Goal: Task Accomplishment & Management: Use online tool/utility

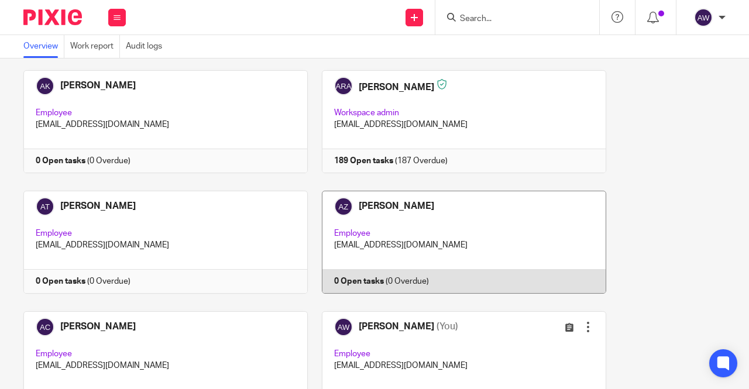
scroll to position [117, 0]
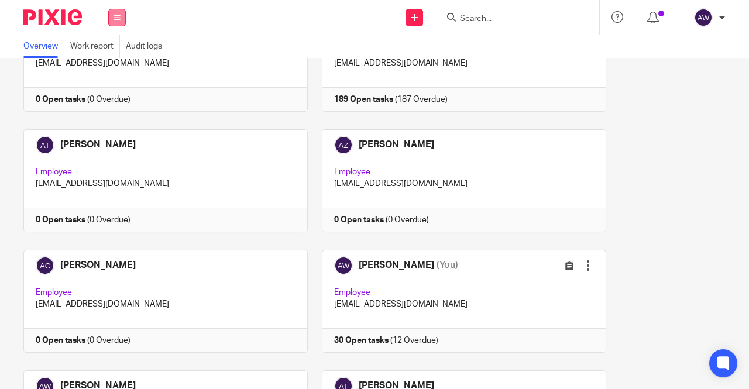
click at [109, 15] on button at bounding box center [117, 18] width 18 height 18
click at [108, 51] on link "Work" at bounding box center [110, 54] width 19 height 8
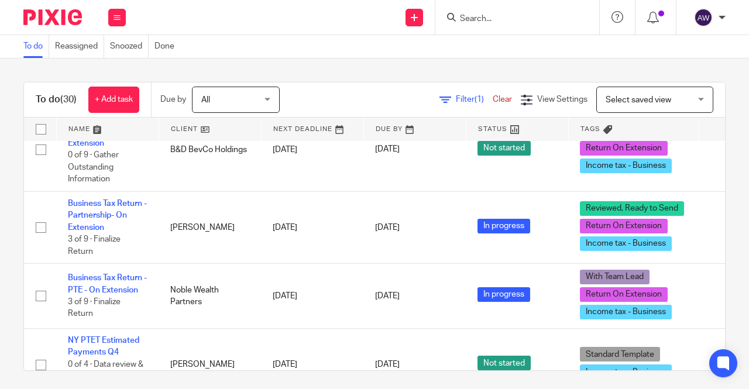
scroll to position [1931, 0]
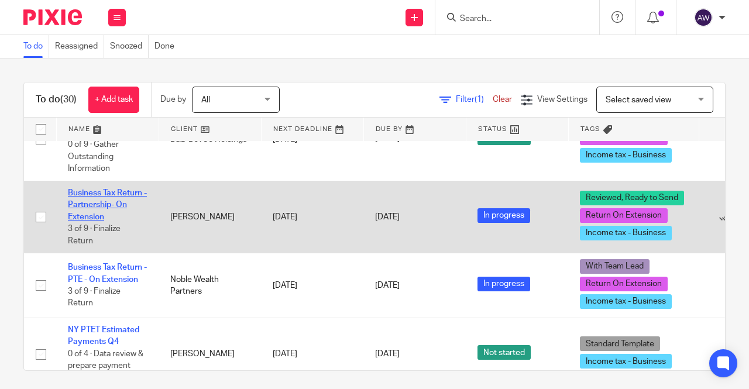
click at [110, 189] on link "Business Tax Return - Partnership- On Extension" at bounding box center [107, 205] width 79 height 32
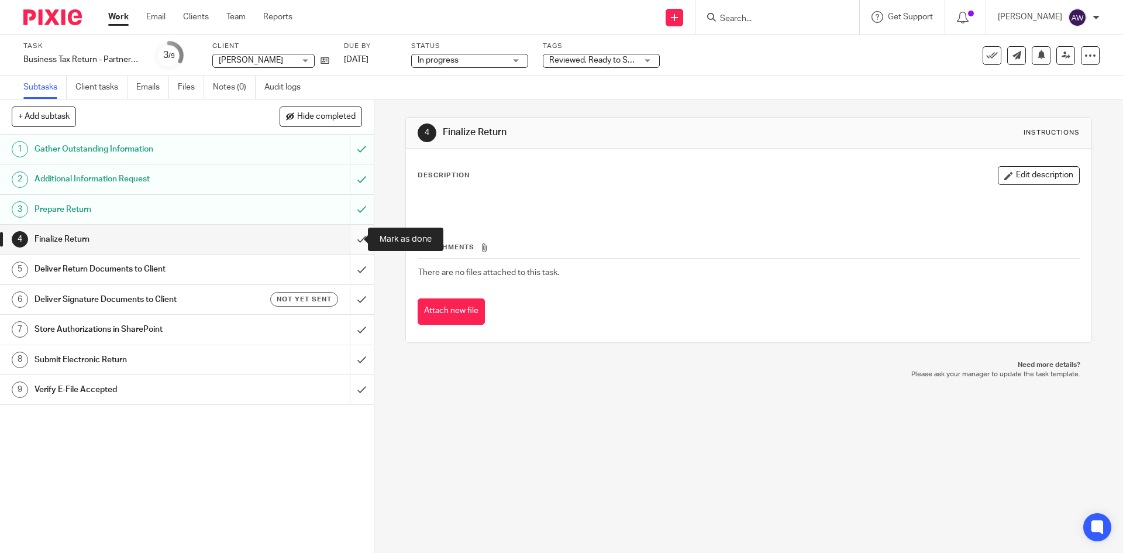
click at [360, 237] on input "submit" at bounding box center [187, 239] width 374 height 29
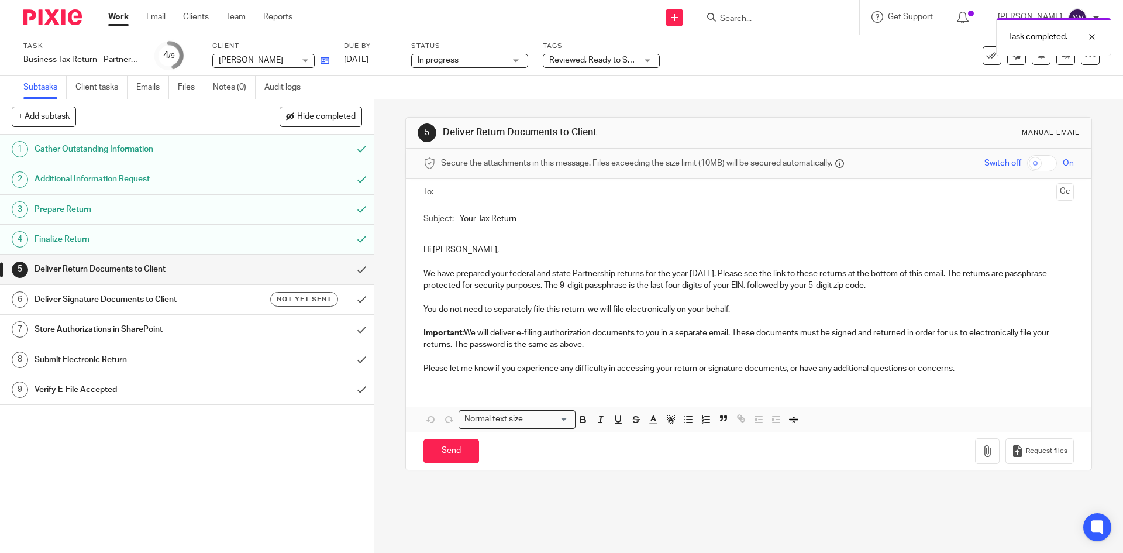
click at [326, 56] on link at bounding box center [322, 60] width 15 height 12
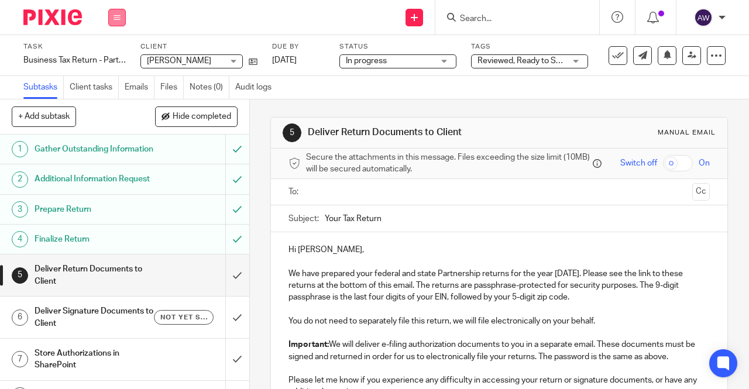
click at [116, 16] on icon at bounding box center [117, 17] width 7 height 7
click at [115, 52] on link "Work" at bounding box center [111, 54] width 20 height 8
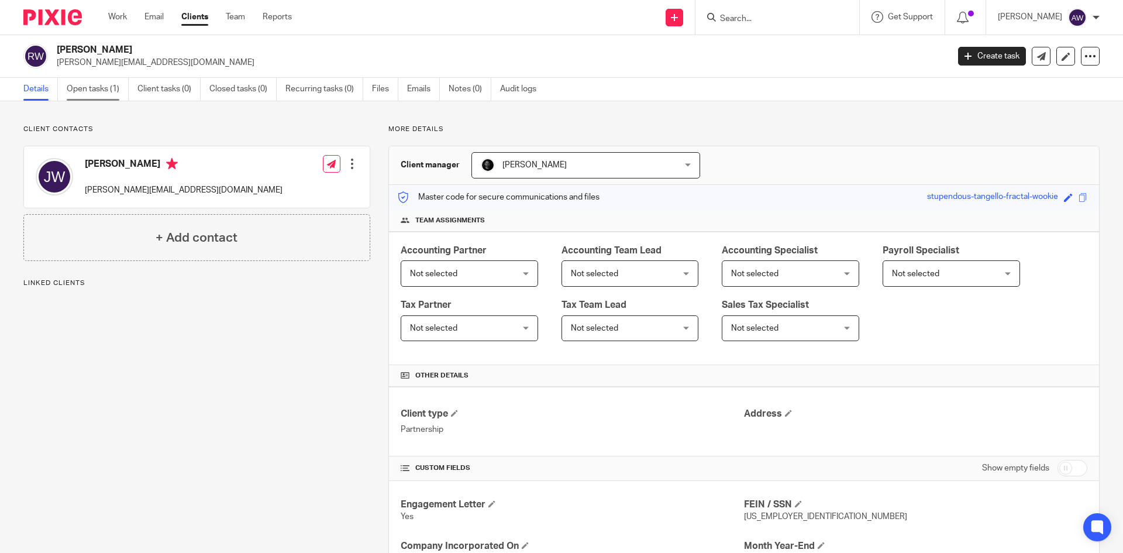
click at [98, 84] on link "Open tasks (1)" at bounding box center [98, 89] width 62 height 23
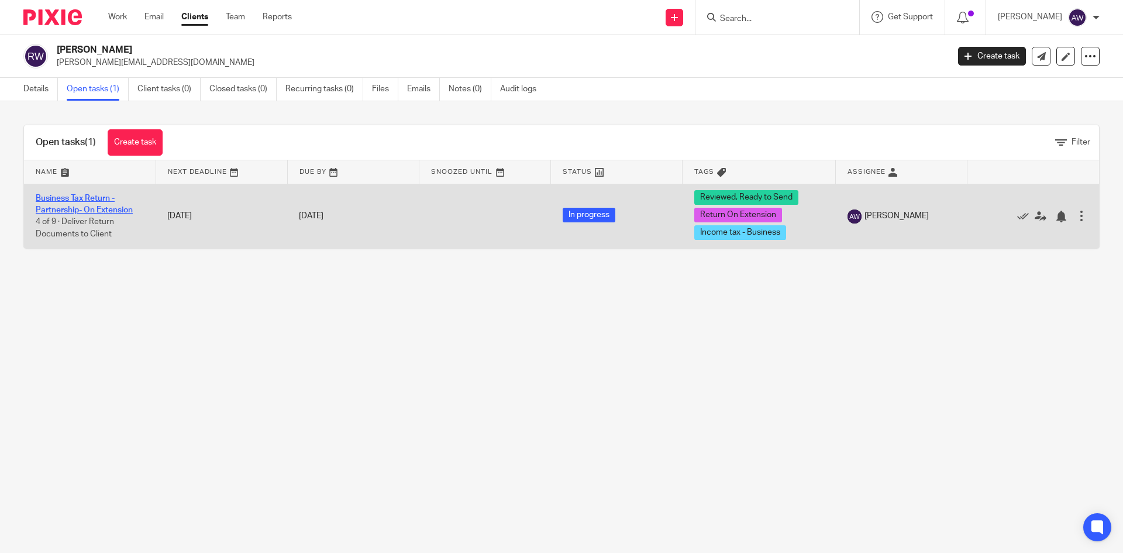
click at [68, 208] on link "Business Tax Return - Partnership- On Extension" at bounding box center [84, 204] width 97 height 20
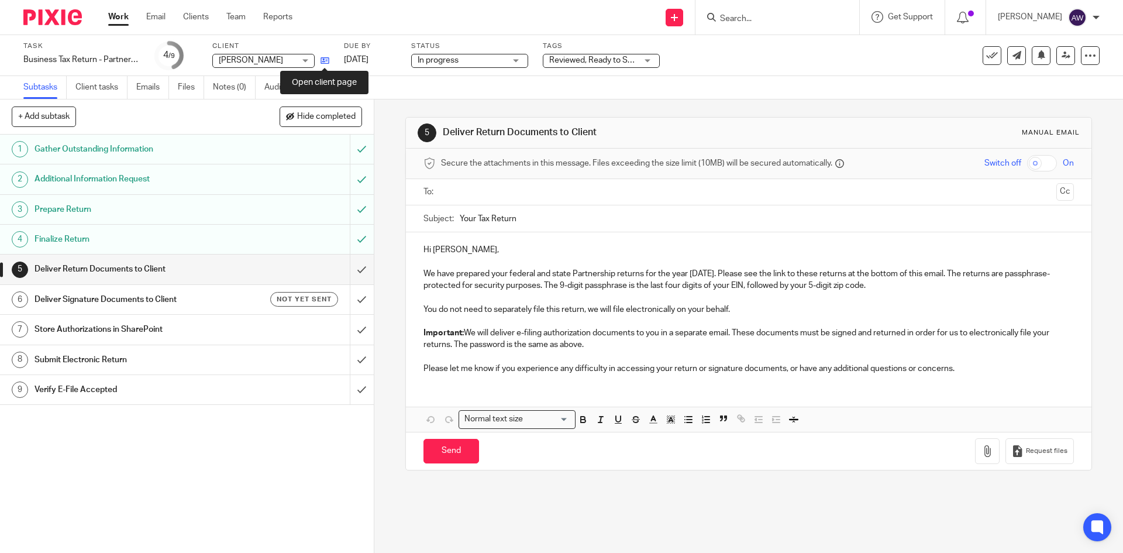
click at [325, 60] on icon at bounding box center [325, 60] width 9 height 9
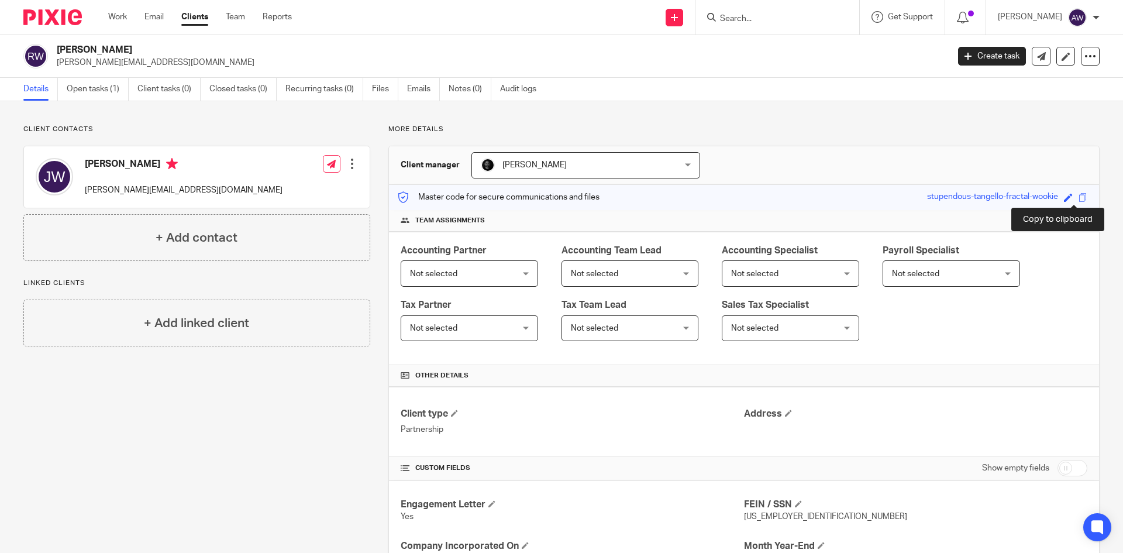
click at [1079, 197] on span at bounding box center [1083, 197] width 9 height 9
click at [1064, 196] on span at bounding box center [1068, 197] width 9 height 9
type input "stupendous-tangello-fractal-wookie"
type input "198814034"
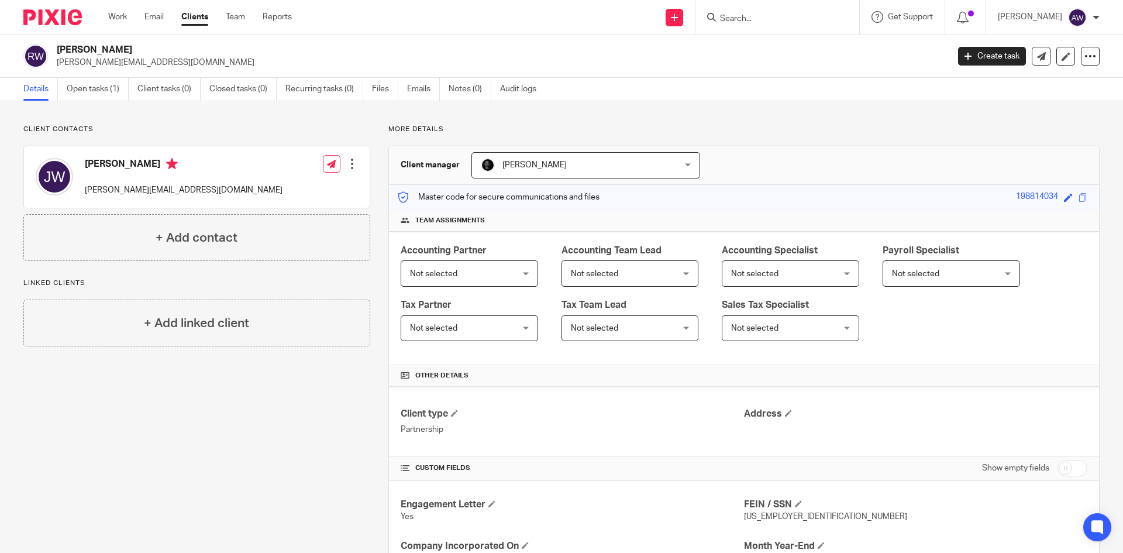
click at [945, 159] on div "Client manager Chris Nowicki Chris Nowicki Adriel Kornschuh Agustin Rios Araya …" at bounding box center [744, 165] width 710 height 39
click at [95, 91] on link "Open tasks (1)" at bounding box center [98, 89] width 62 height 23
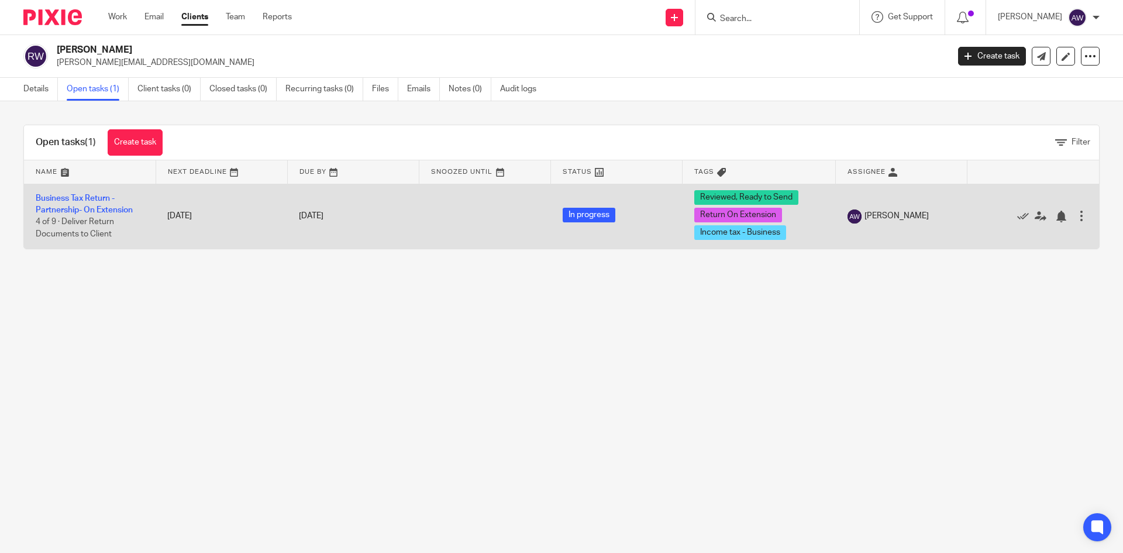
click at [94, 204] on td "Business Tax Return - Partnership- On Extension 4 of 9 · Deliver Return Documen…" at bounding box center [90, 216] width 132 height 65
click at [82, 211] on link "Business Tax Return - Partnership- On Extension" at bounding box center [84, 204] width 97 height 20
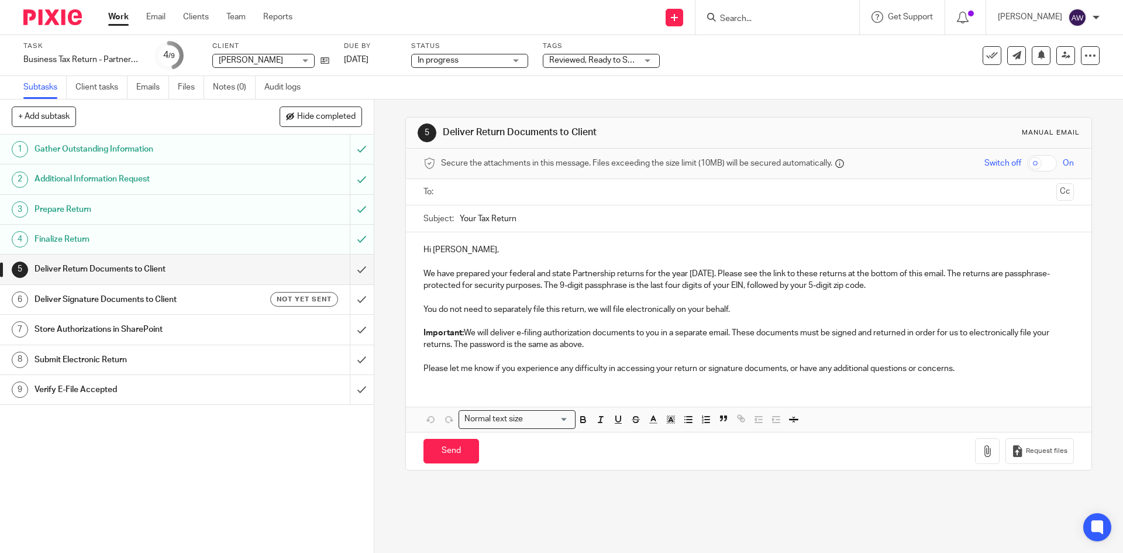
click at [458, 192] on input "text" at bounding box center [748, 191] width 606 height 13
click at [1027, 169] on input "checkbox" at bounding box center [1042, 163] width 30 height 16
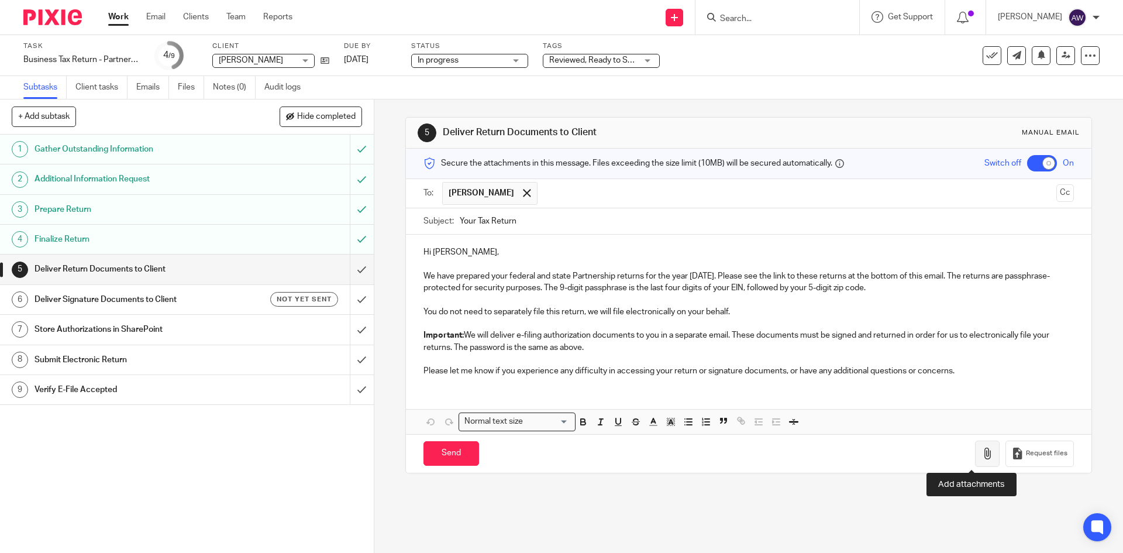
click at [982, 458] on icon "button" at bounding box center [988, 454] width 12 height 12
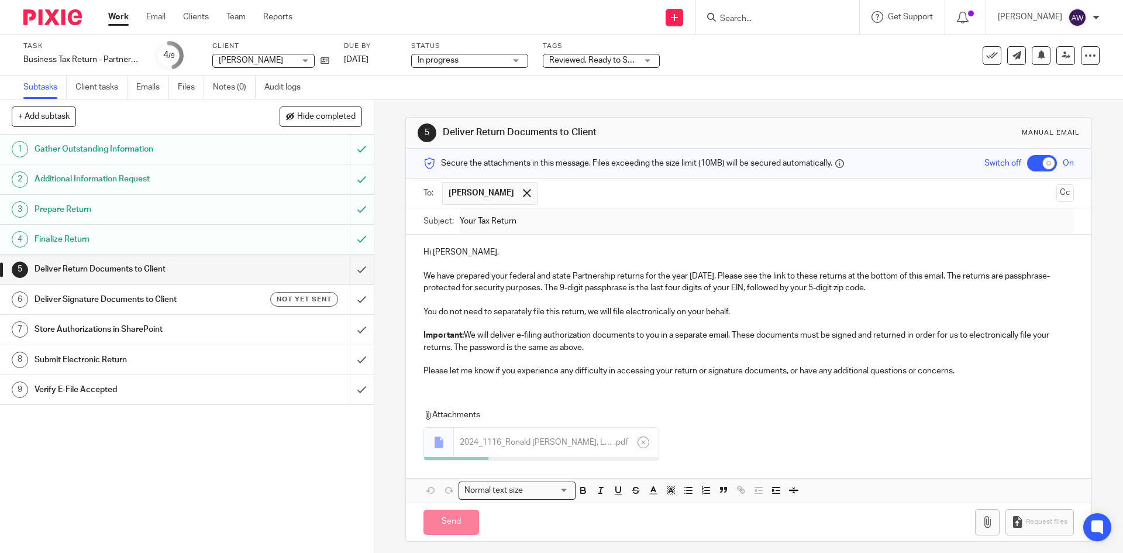
click at [955, 372] on p "Please let me know if you experience any difficulty in accessing your return or…" at bounding box center [749, 371] width 650 height 12
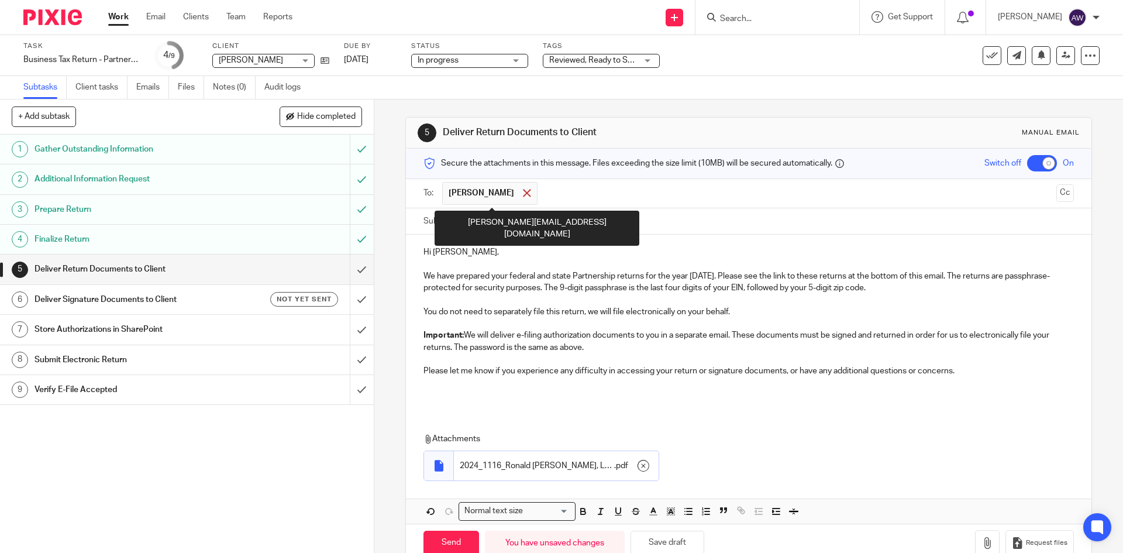
click at [531, 190] on span at bounding box center [527, 193] width 8 height 8
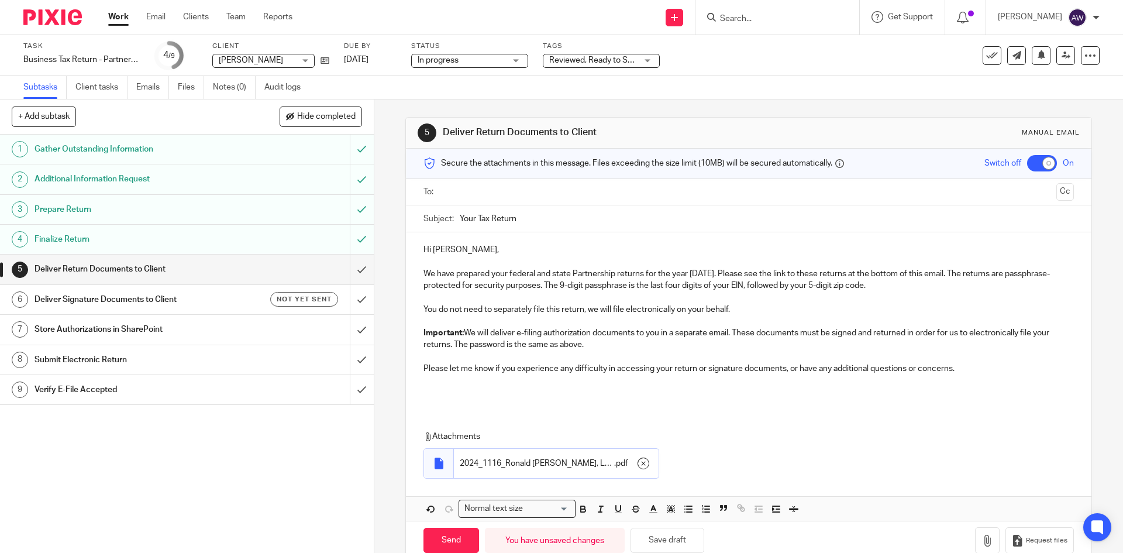
click at [506, 200] on ul at bounding box center [749, 192] width 614 height 19
click at [506, 197] on input "text" at bounding box center [748, 191] width 606 height 13
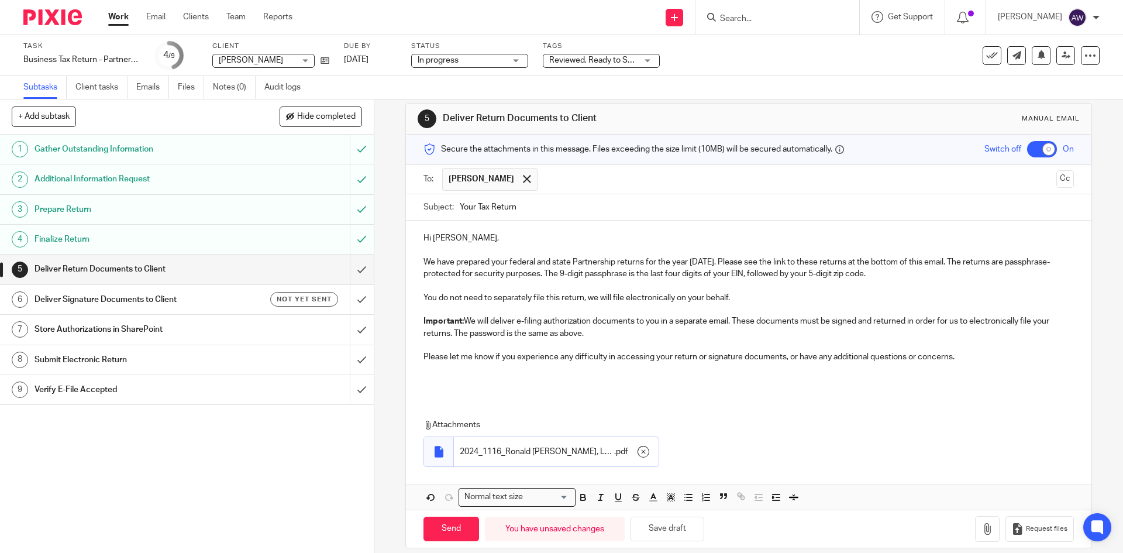
scroll to position [27, 0]
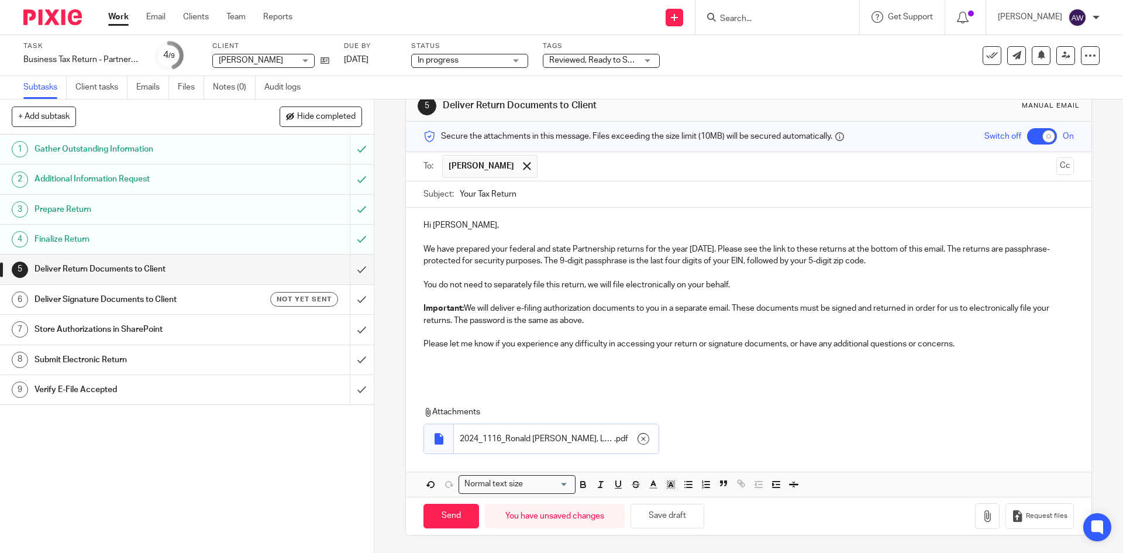
drag, startPoint x: 480, startPoint y: 404, endPoint x: 425, endPoint y: 366, distance: 66.4
click at [480, 403] on div "Attachments 2024_1116_Ronald Jared Wayne, LLC_ClientCopy_Partnership . pdf" at bounding box center [748, 427] width 685 height 66
click at [425, 360] on p at bounding box center [749, 356] width 650 height 12
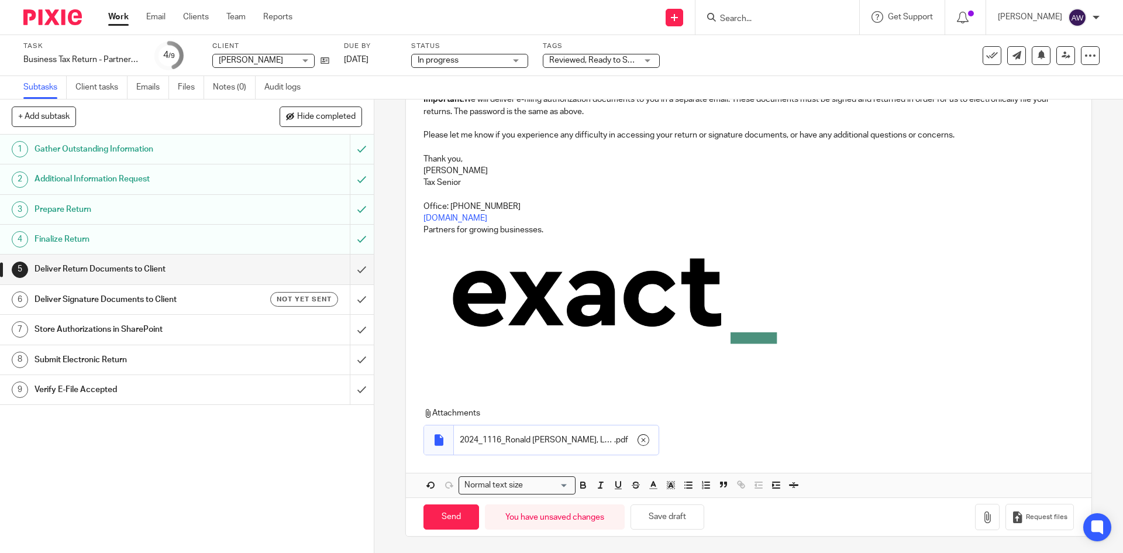
scroll to position [238, 0]
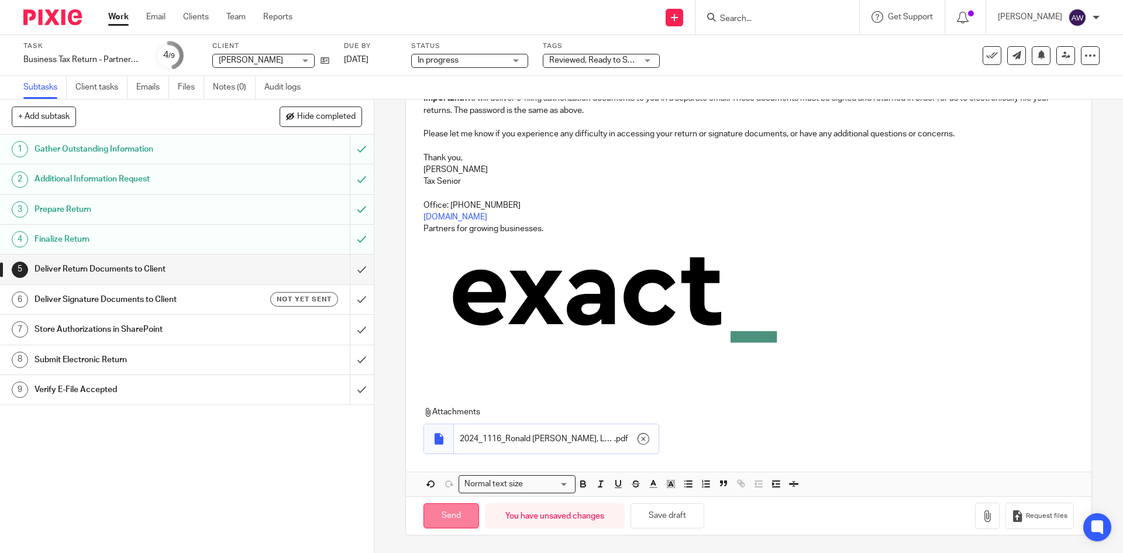
click at [452, 521] on input "Send" at bounding box center [452, 515] width 56 height 25
checkbox input "false"
type input "Sent"
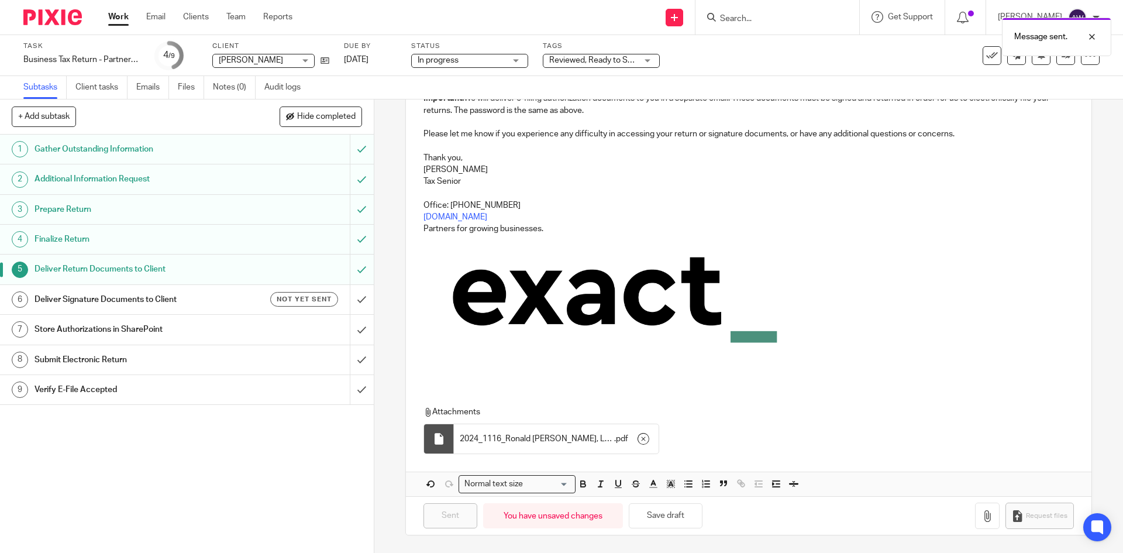
click at [208, 301] on h1 "Deliver Signature Documents to Client" at bounding box center [136, 300] width 202 height 18
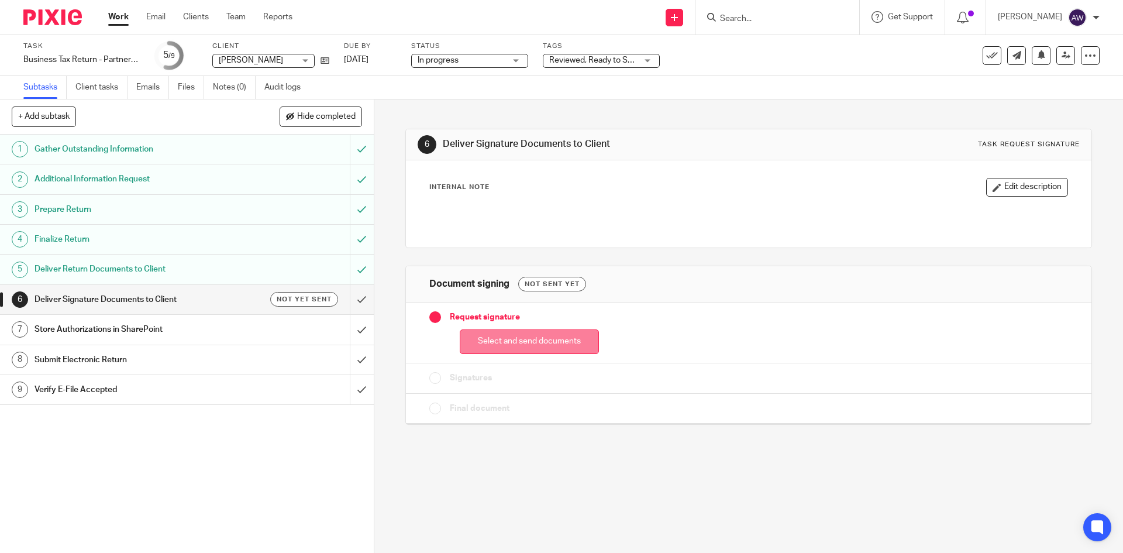
click at [530, 335] on button "Select and send documents" at bounding box center [529, 341] width 139 height 25
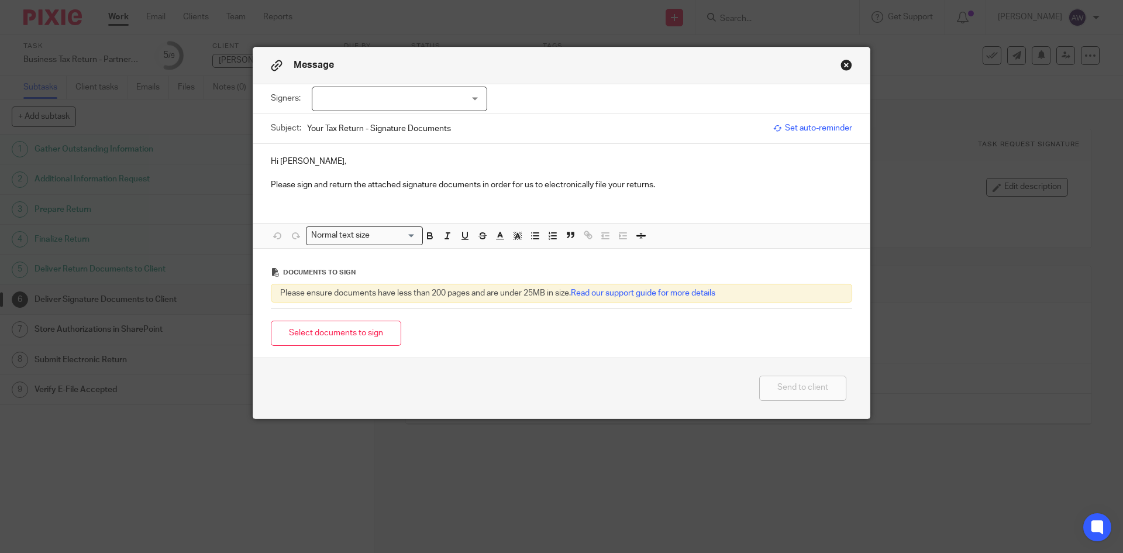
click at [371, 103] on div at bounding box center [400, 99] width 176 height 25
click at [356, 121] on span "[PERSON_NAME]" at bounding box center [360, 123] width 64 height 8
checkbox input "true"
click at [691, 194] on div "Hi Jared, Please sign and return the attached signature documents in order for …" at bounding box center [561, 172] width 617 height 56
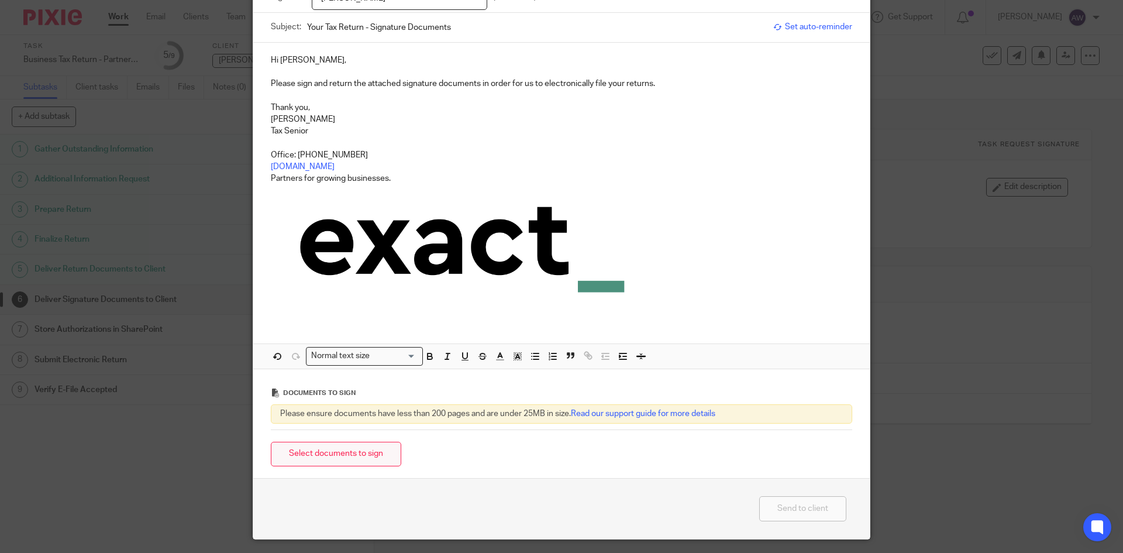
scroll to position [135, 0]
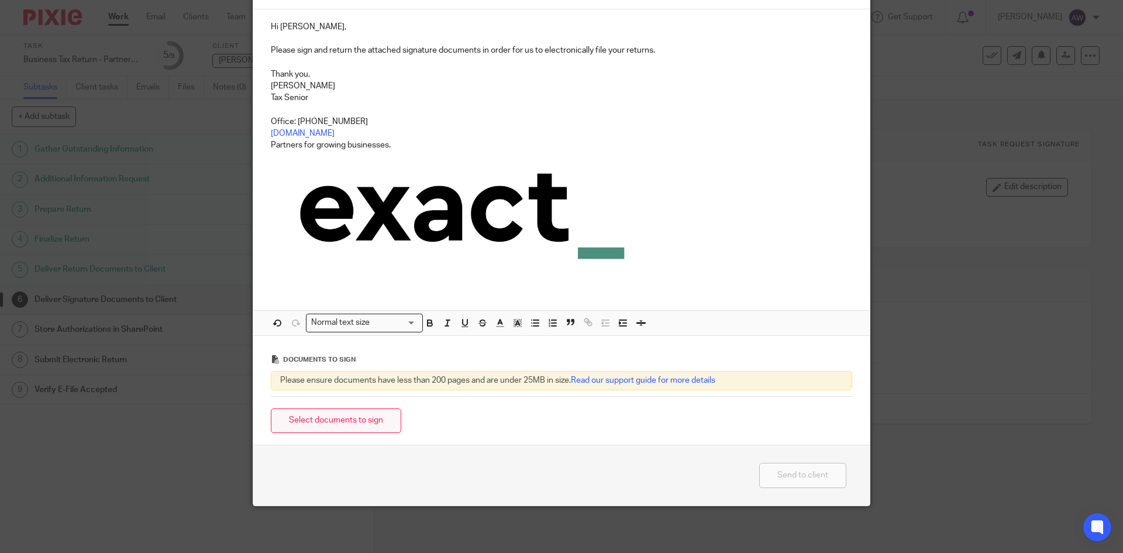
click at [343, 418] on button "Select documents to sign" at bounding box center [336, 420] width 130 height 25
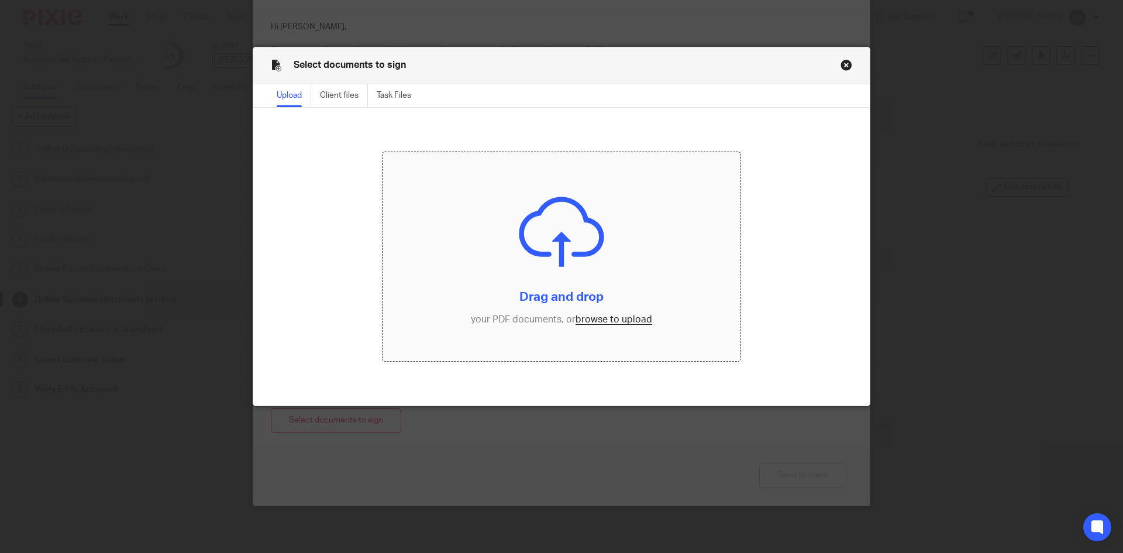
click at [604, 320] on input "file" at bounding box center [562, 256] width 359 height 209
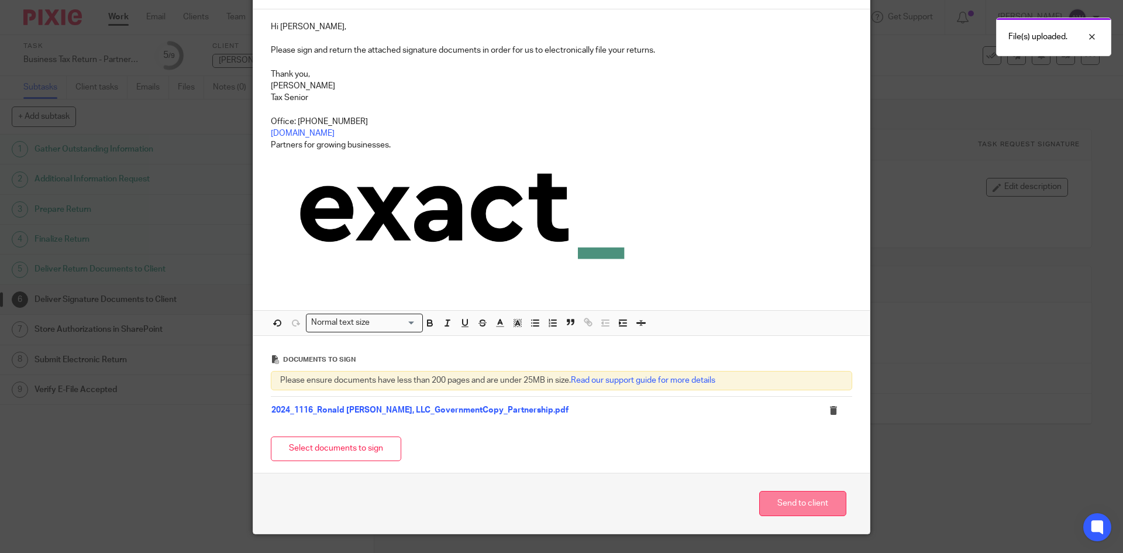
click at [809, 506] on button "Send to client" at bounding box center [802, 503] width 87 height 25
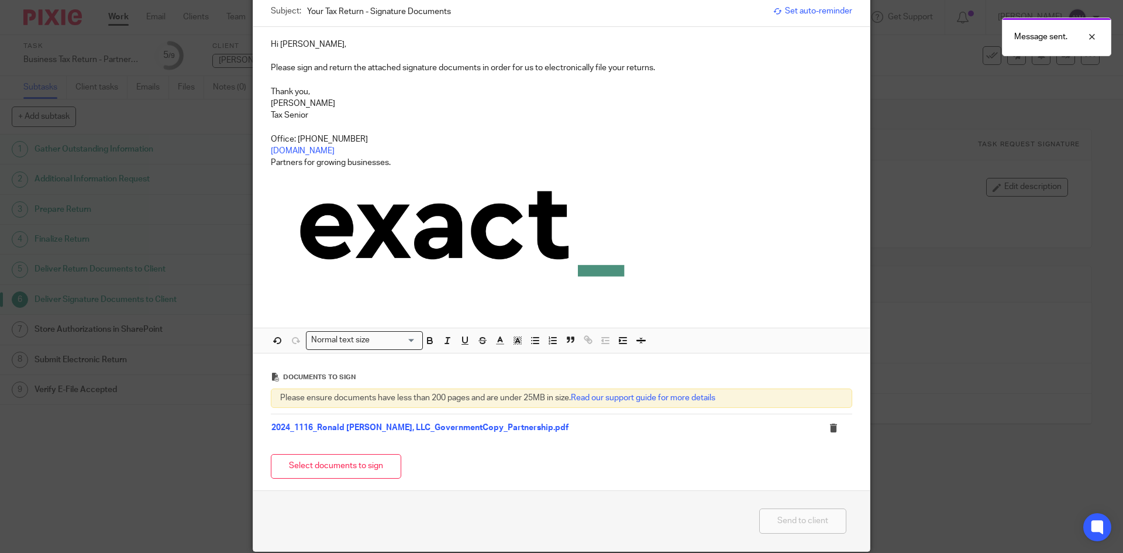
scroll to position [163, 0]
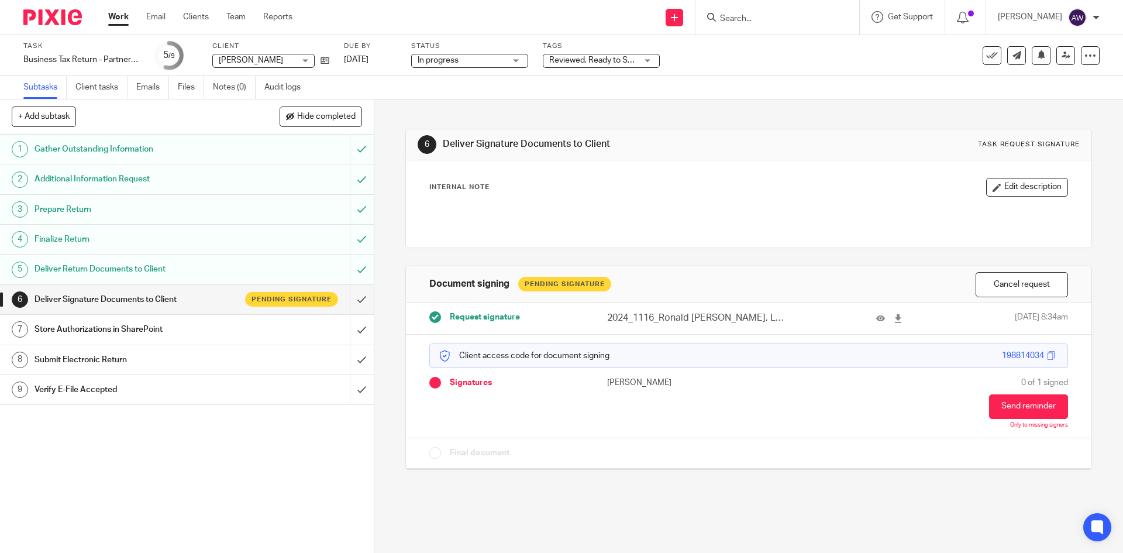
click at [615, 61] on span "Reviewed, Ready to Send + 2" at bounding box center [601, 60] width 105 height 8
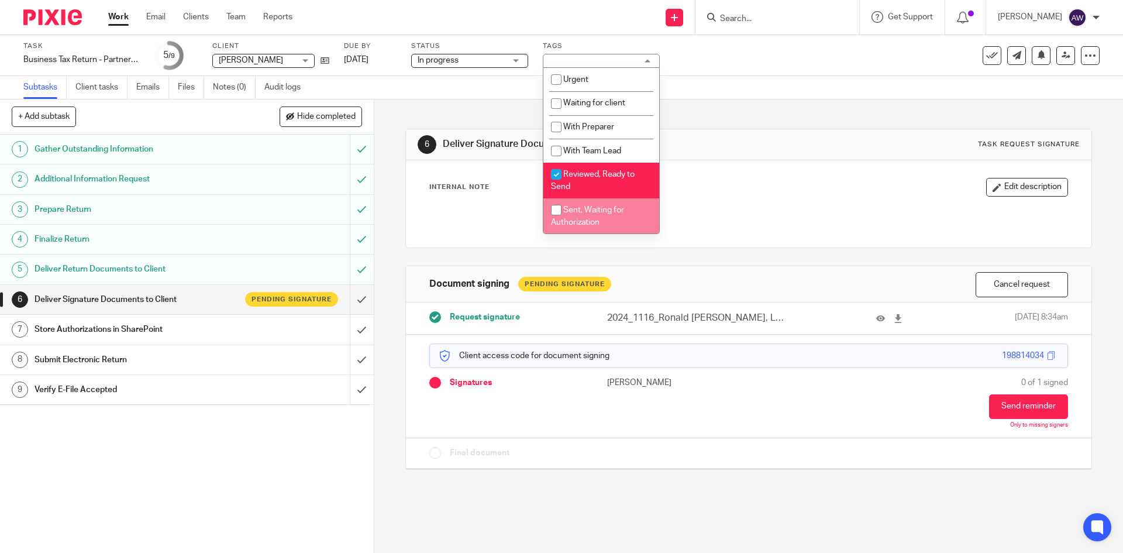
drag, startPoint x: 584, startPoint y: 215, endPoint x: 581, endPoint y: 209, distance: 6.8
click at [585, 214] on li "Sent, Waiting for Authorization" at bounding box center [602, 216] width 116 height 36
checkbox input "true"
click at [585, 171] on span "Reviewed, Ready to Send" at bounding box center [593, 180] width 84 height 20
checkbox input "false"
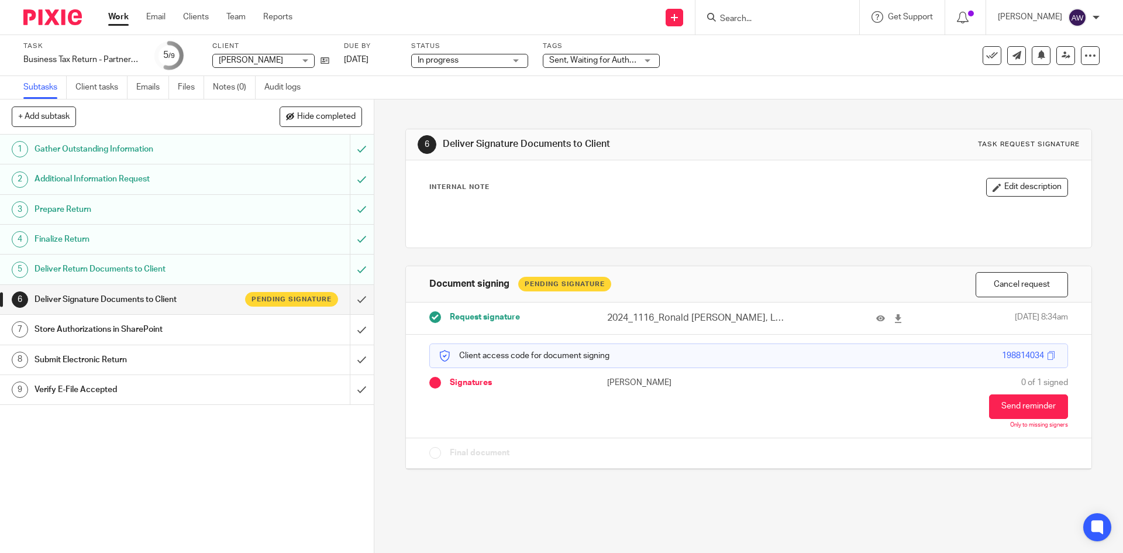
click at [678, 122] on div "6 Deliver Signature Documents to Client Task request signature Internal Note Ed…" at bounding box center [748, 290] width 686 height 382
click at [109, 18] on link "Work" at bounding box center [118, 17] width 20 height 12
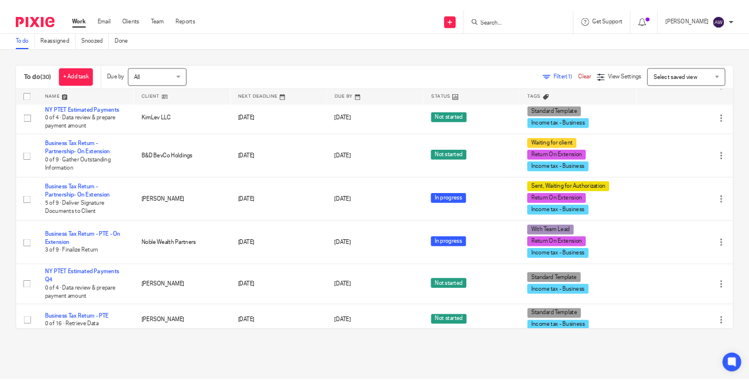
scroll to position [1552, 0]
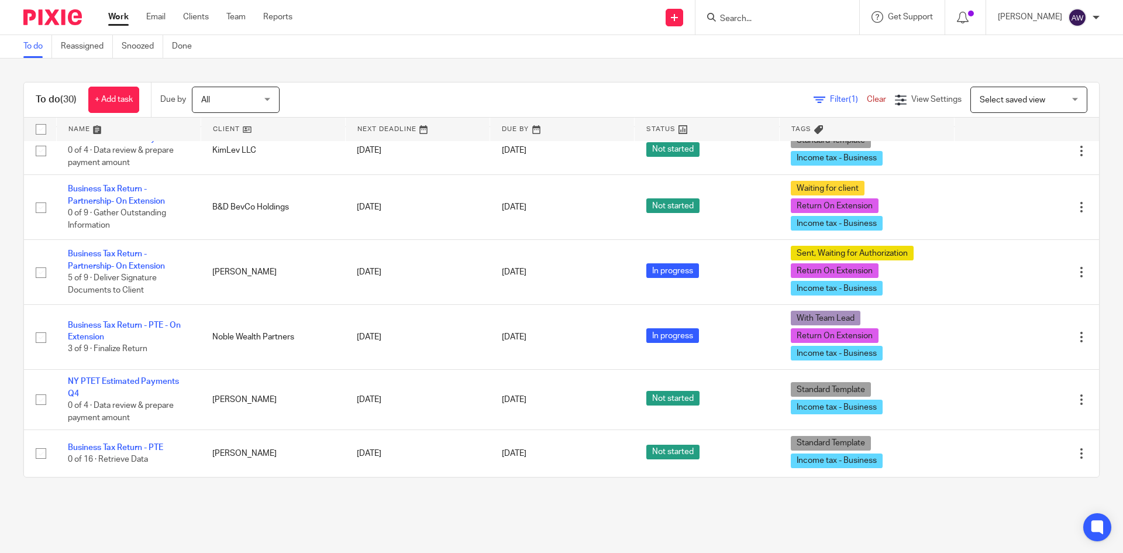
click at [731, 10] on form at bounding box center [781, 17] width 125 height 15
click at [735, 19] on input "Search" at bounding box center [771, 19] width 105 height 11
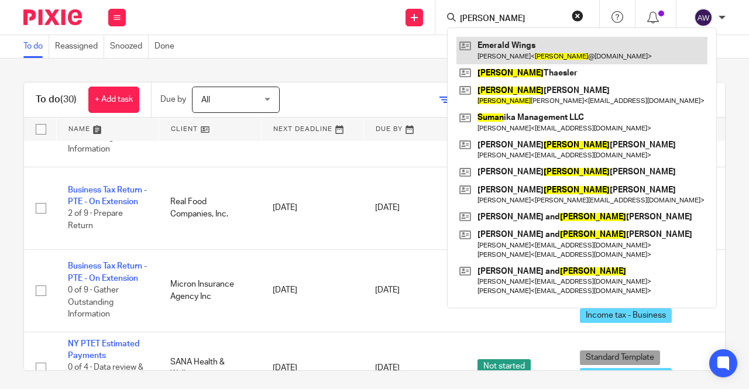
type input "susman"
click at [565, 58] on link at bounding box center [581, 50] width 251 height 27
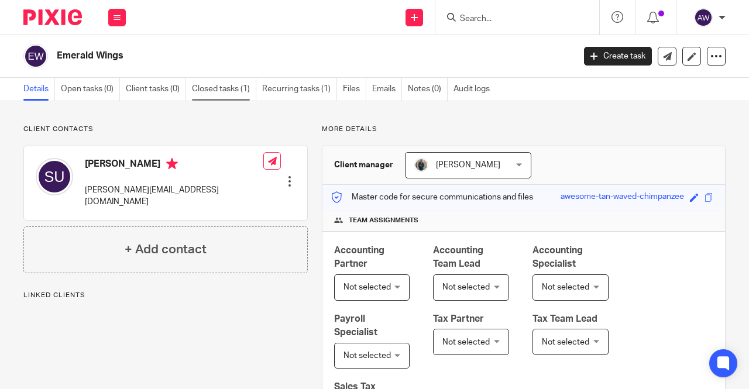
click at [222, 88] on link "Closed tasks (1)" at bounding box center [224, 89] width 64 height 23
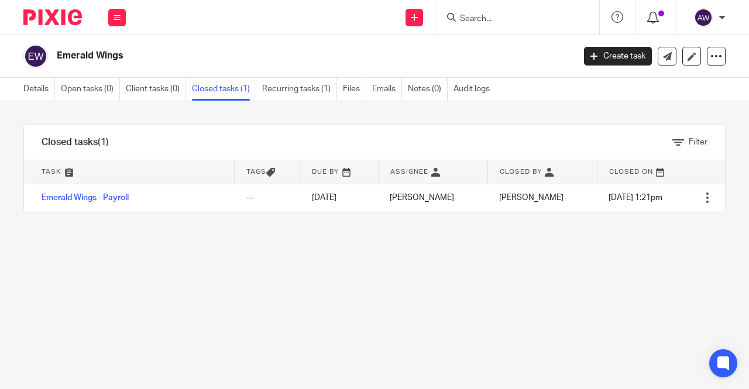
click at [662, 13] on span at bounding box center [661, 14] width 6 height 6
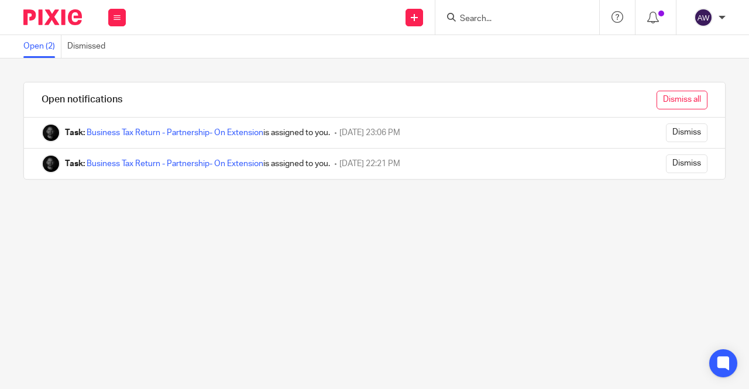
click at [656, 98] on input "Dismiss all" at bounding box center [681, 100] width 51 height 19
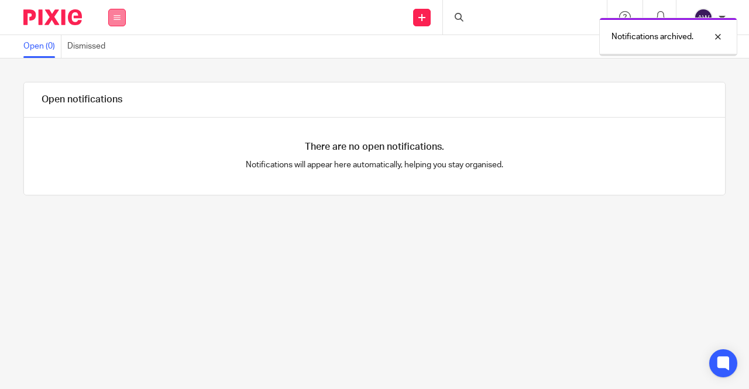
click at [111, 15] on button at bounding box center [117, 18] width 18 height 18
click at [124, 56] on li "Work" at bounding box center [116, 54] width 31 height 17
click at [125, 53] on li "Work" at bounding box center [116, 54] width 31 height 17
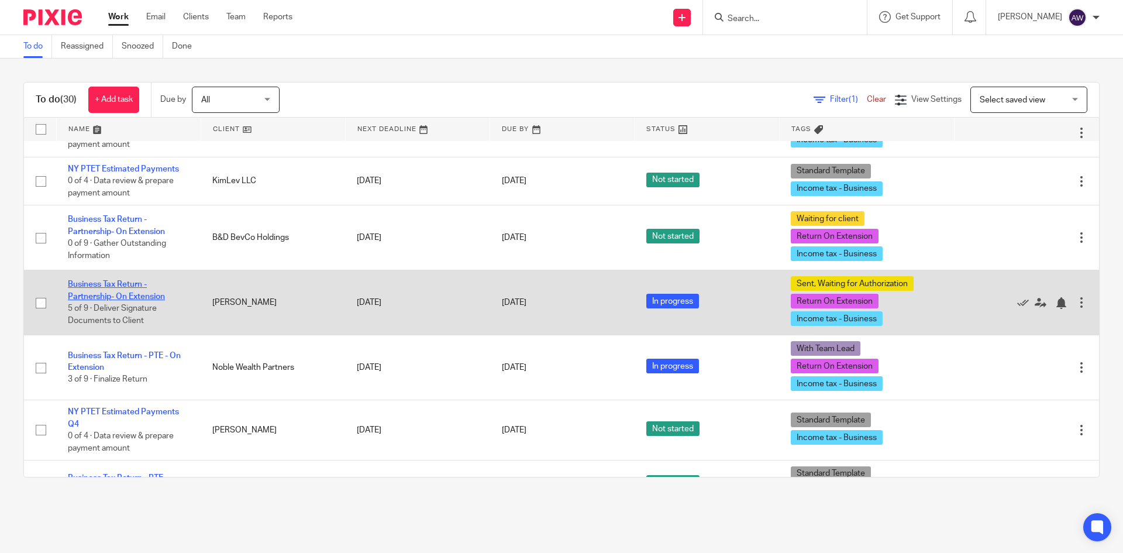
scroll to position [1552, 0]
